Goal: Task Accomplishment & Management: Manage account settings

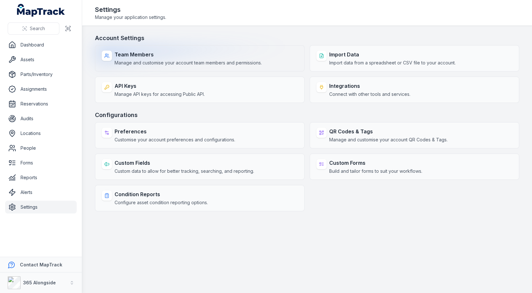
click at [211, 63] on span "Manage and customise your account team members and permissions." at bounding box center [187, 63] width 147 height 6
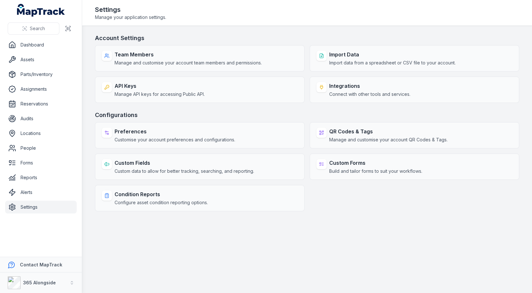
click at [275, 34] on h3 "Account Settings" at bounding box center [307, 38] width 424 height 9
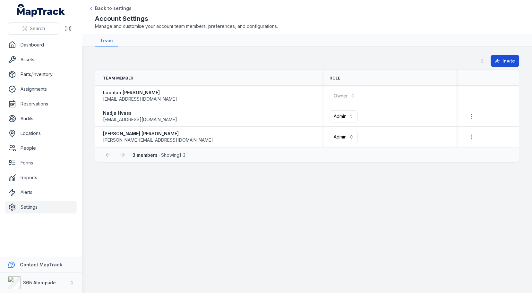
click at [497, 55] on button "Invite" at bounding box center [504, 61] width 29 height 12
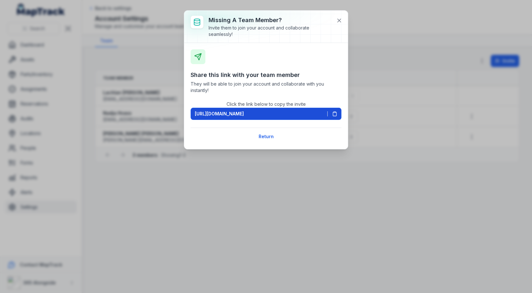
click at [333, 112] on icon at bounding box center [335, 114] width 4 height 4
click at [342, 20] on icon at bounding box center [339, 20] width 6 height 6
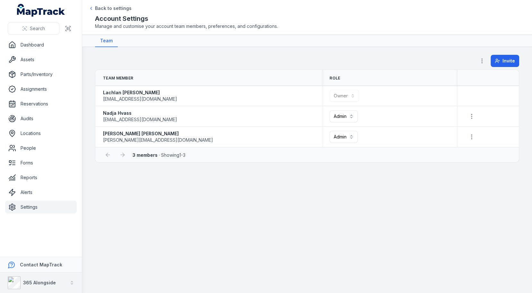
click at [37, 285] on strong "365 Alongside" at bounding box center [39, 282] width 33 height 5
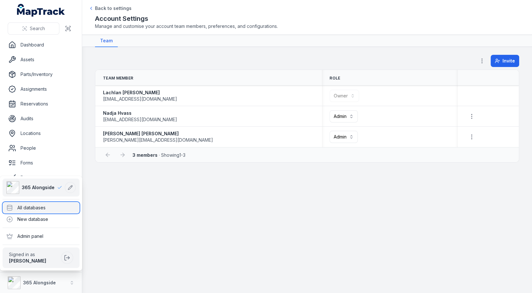
click at [58, 205] on div "All databases" at bounding box center [41, 208] width 77 height 12
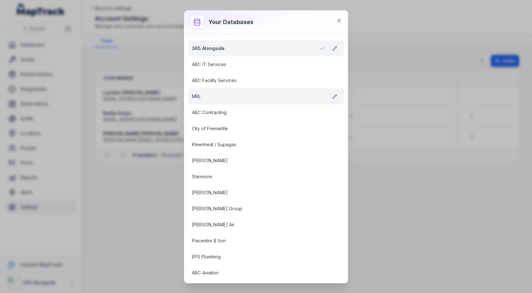
scroll to position [236, 0]
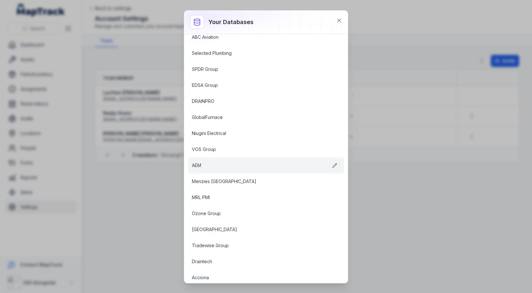
click at [235, 162] on link "AEM" at bounding box center [258, 165] width 133 height 6
